Goal: Transaction & Acquisition: Purchase product/service

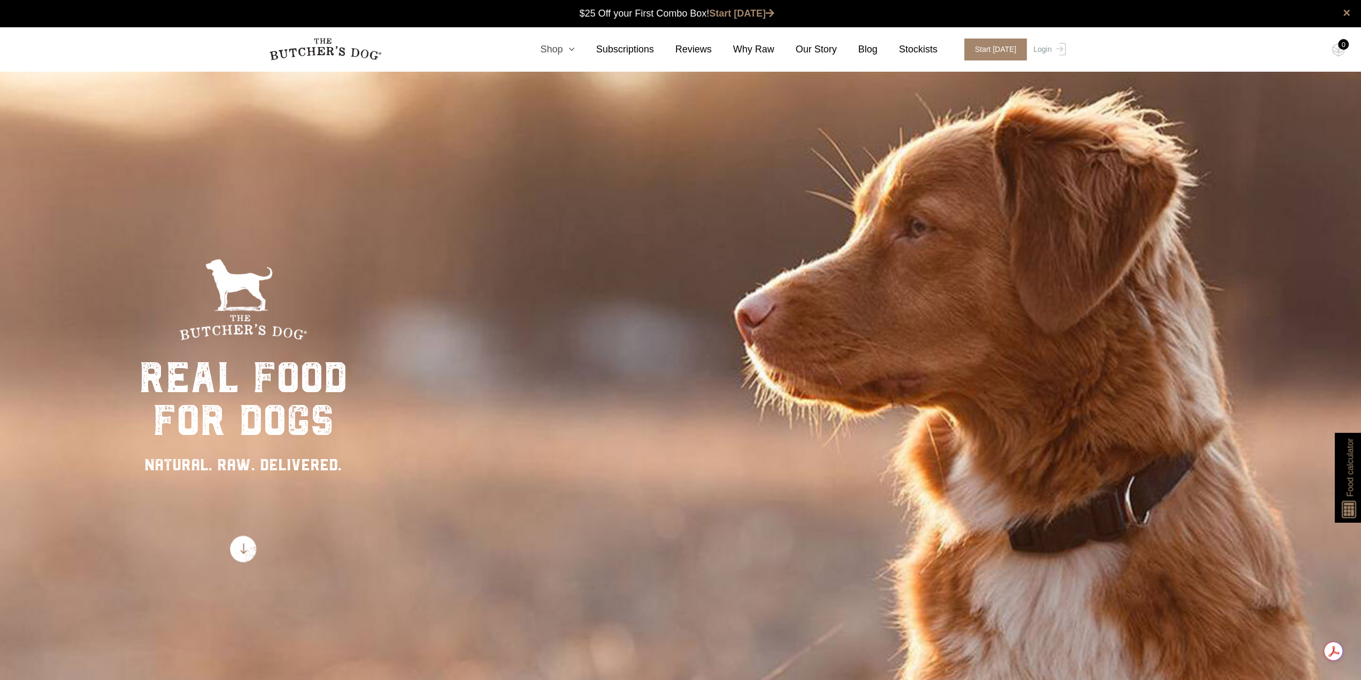
click at [564, 51] on link "Shop" at bounding box center [547, 49] width 56 height 14
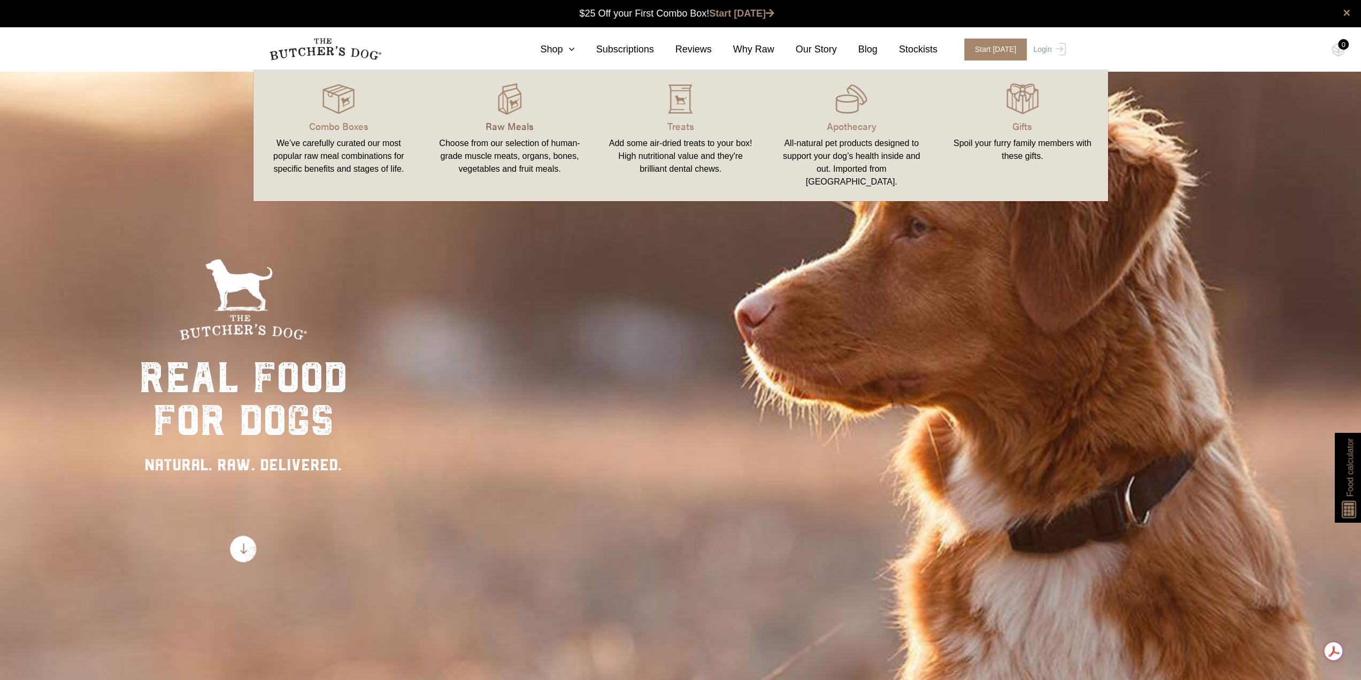
click at [512, 122] on p "Raw Meals" at bounding box center [509, 126] width 145 height 14
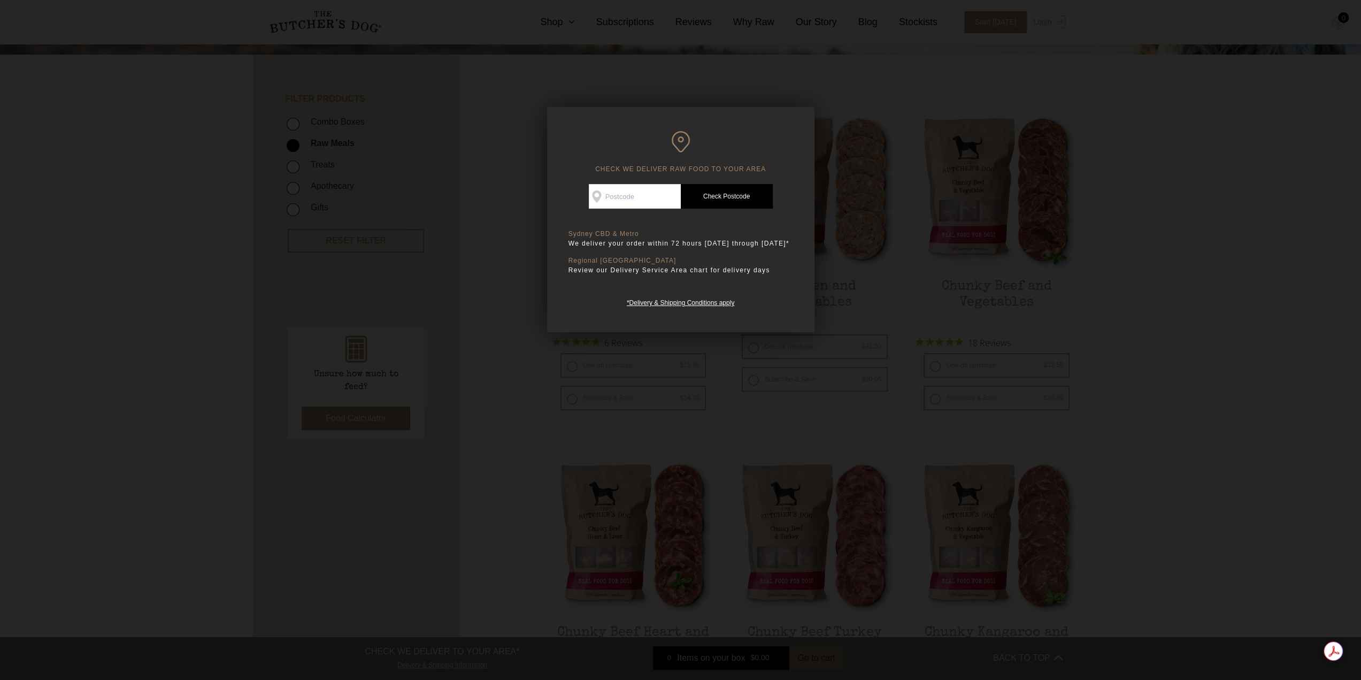
click at [631, 192] on input "Check Availability At" at bounding box center [635, 196] width 92 height 25
type input "2166"
click at [743, 202] on link "Check Postcode" at bounding box center [727, 196] width 92 height 25
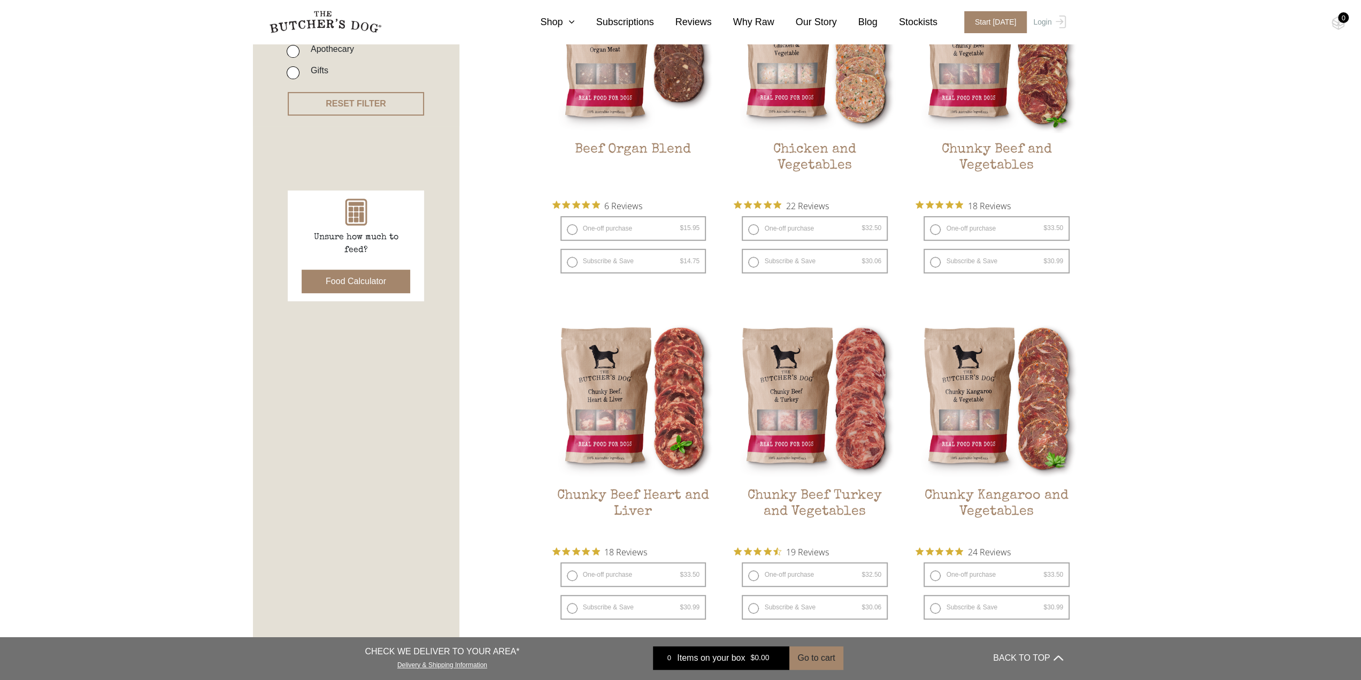
scroll to position [267, 0]
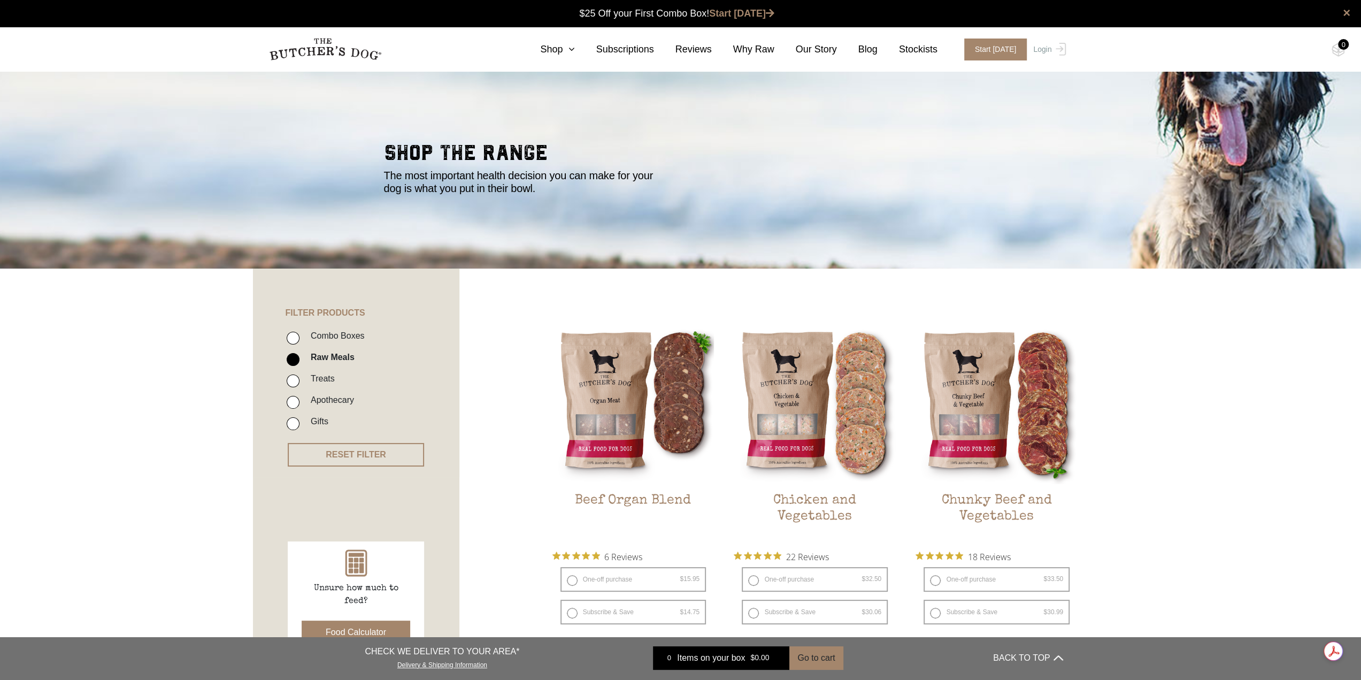
click at [341, 333] on label "Combo Boxes" at bounding box center [334, 335] width 59 height 14
click at [299, 333] on input "Combo Boxes" at bounding box center [293, 338] width 13 height 13
checkbox input "true"
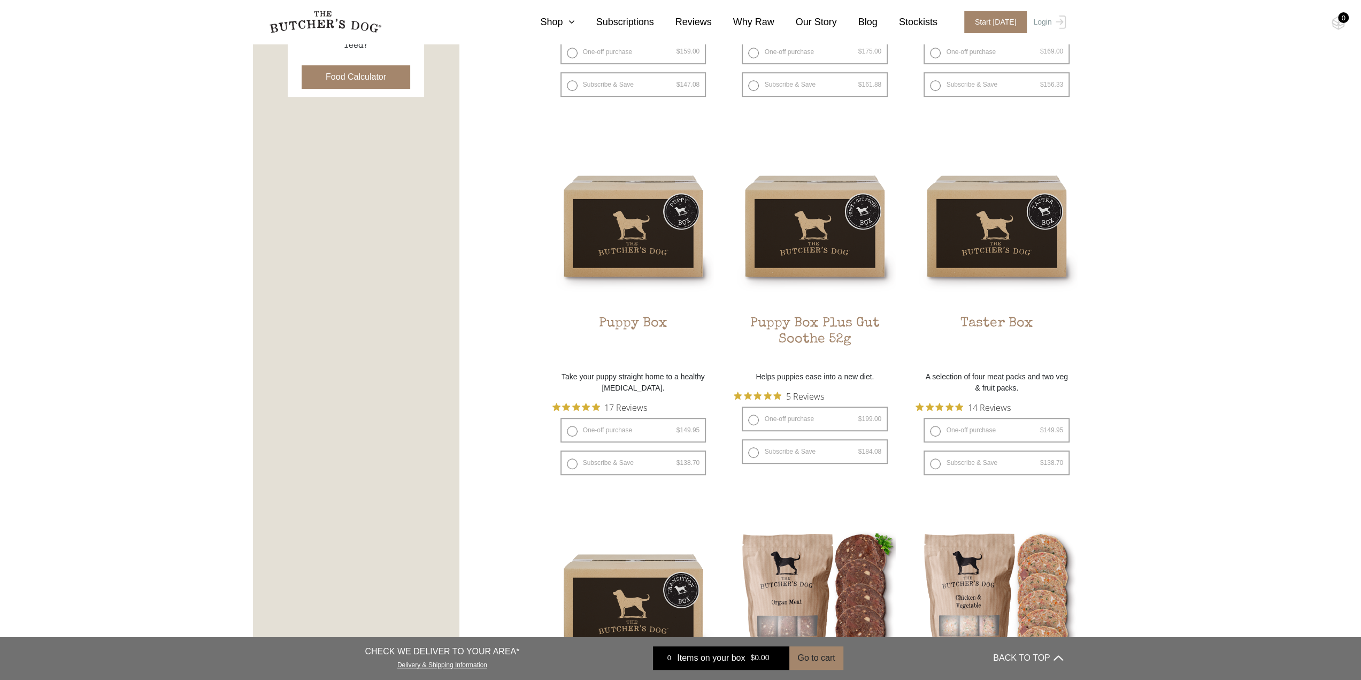
scroll to position [669, 0]
